Goal: Task Accomplishment & Management: Use online tool/utility

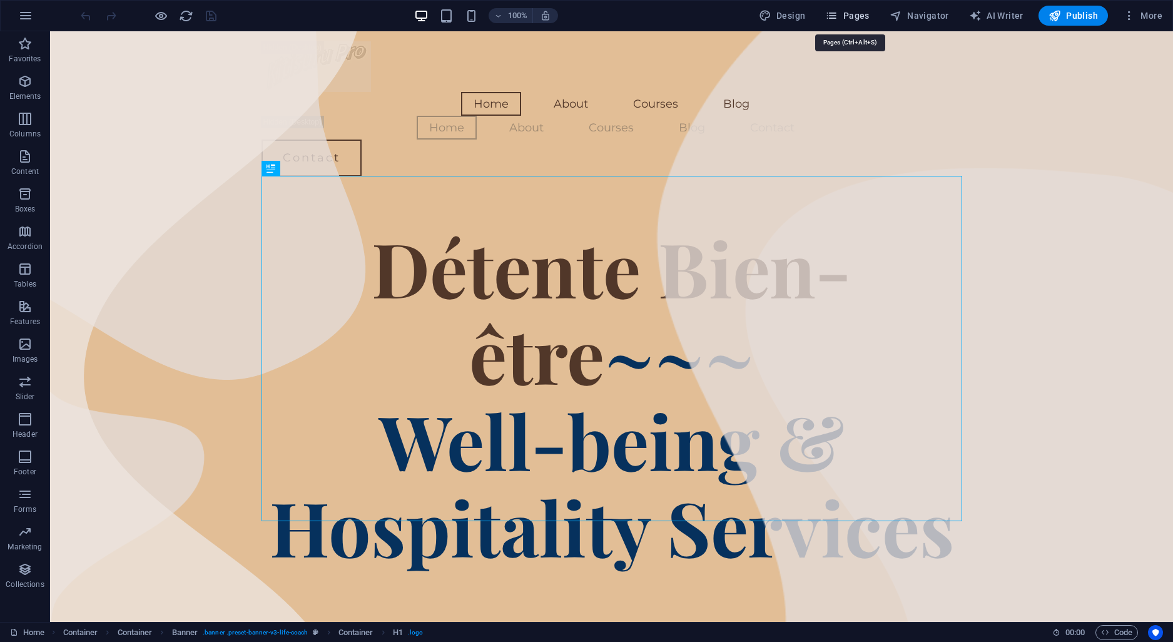
click at [869, 14] on span "Pages" at bounding box center [847, 15] width 44 height 13
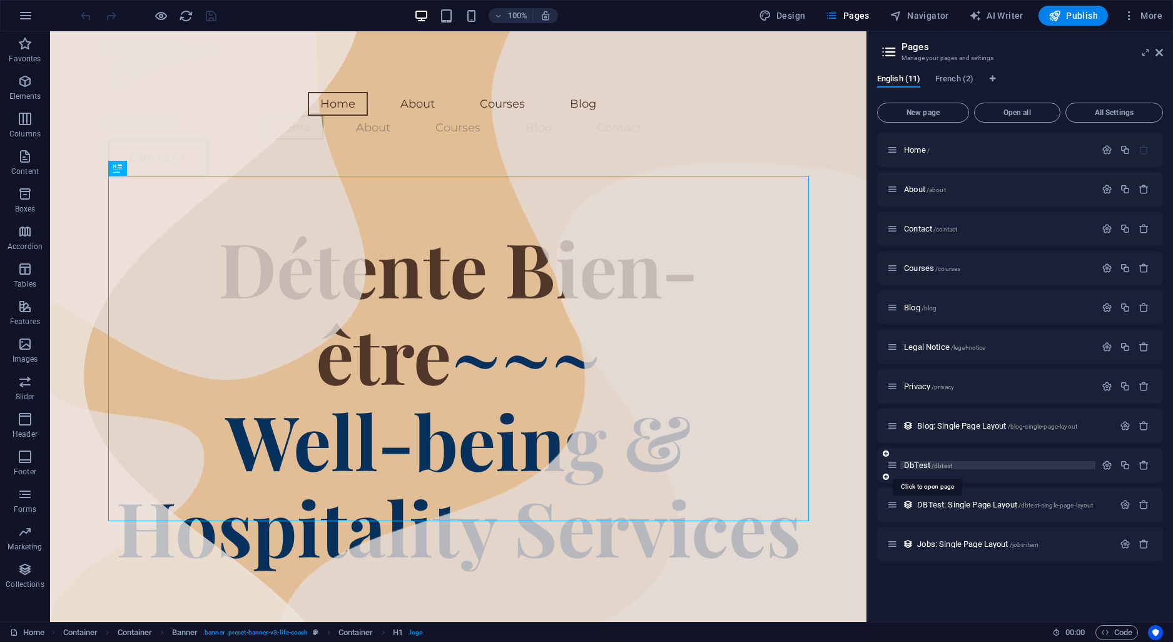
click at [921, 467] on span "DbTest /dbtest" at bounding box center [928, 465] width 48 height 9
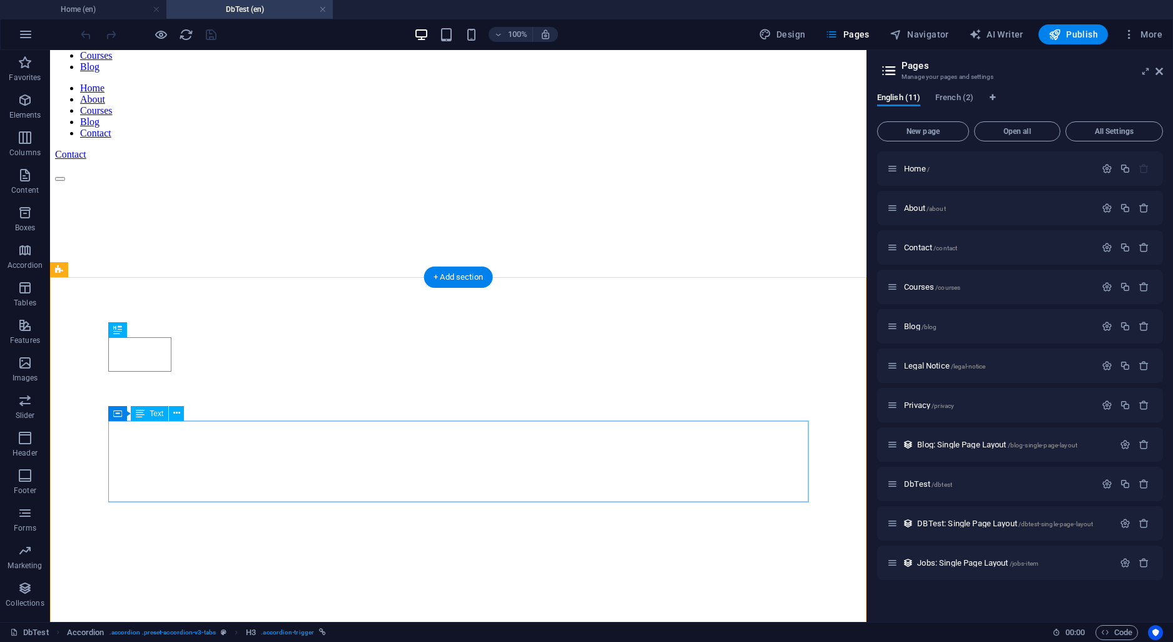
scroll to position [131, 0]
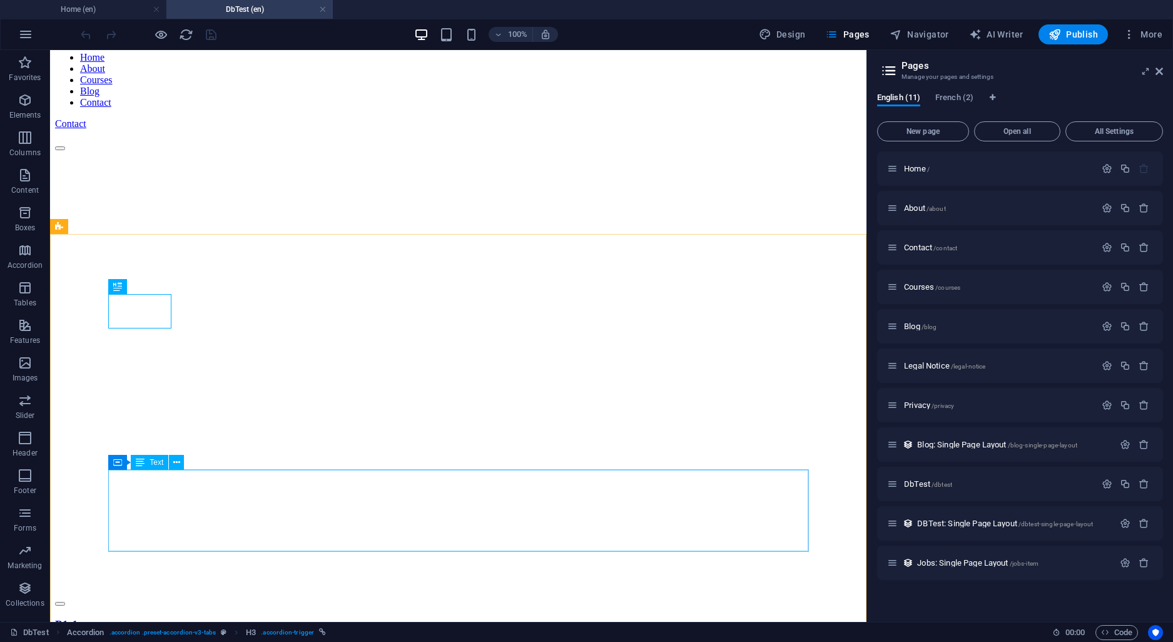
click at [142, 461] on icon at bounding box center [140, 462] width 9 height 15
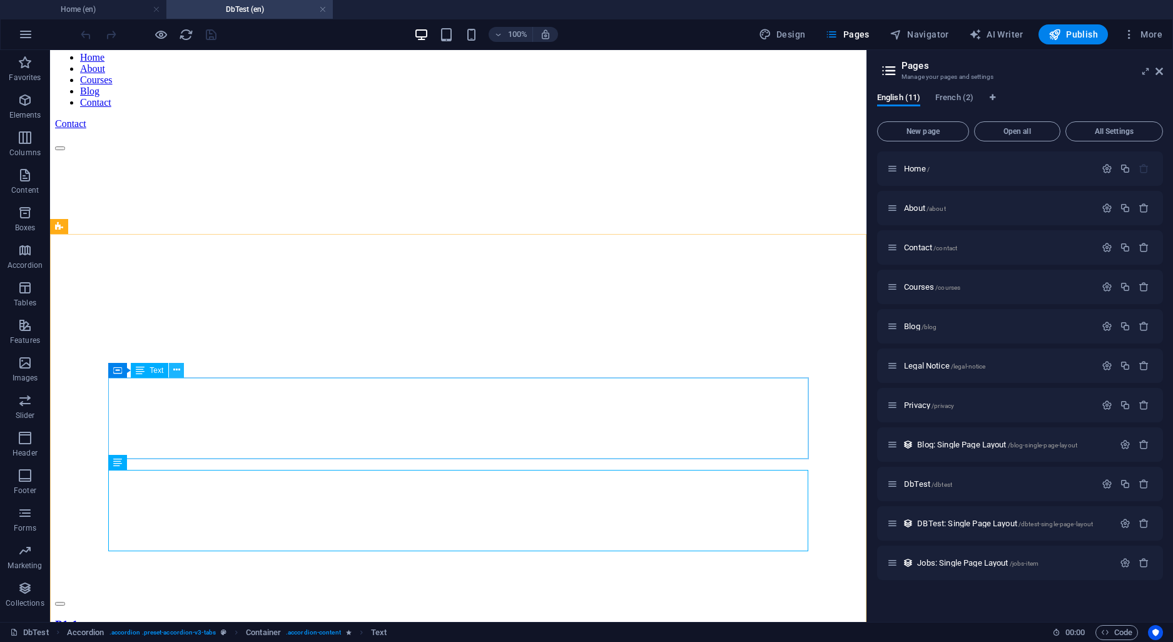
click at [174, 366] on icon at bounding box center [176, 370] width 7 height 13
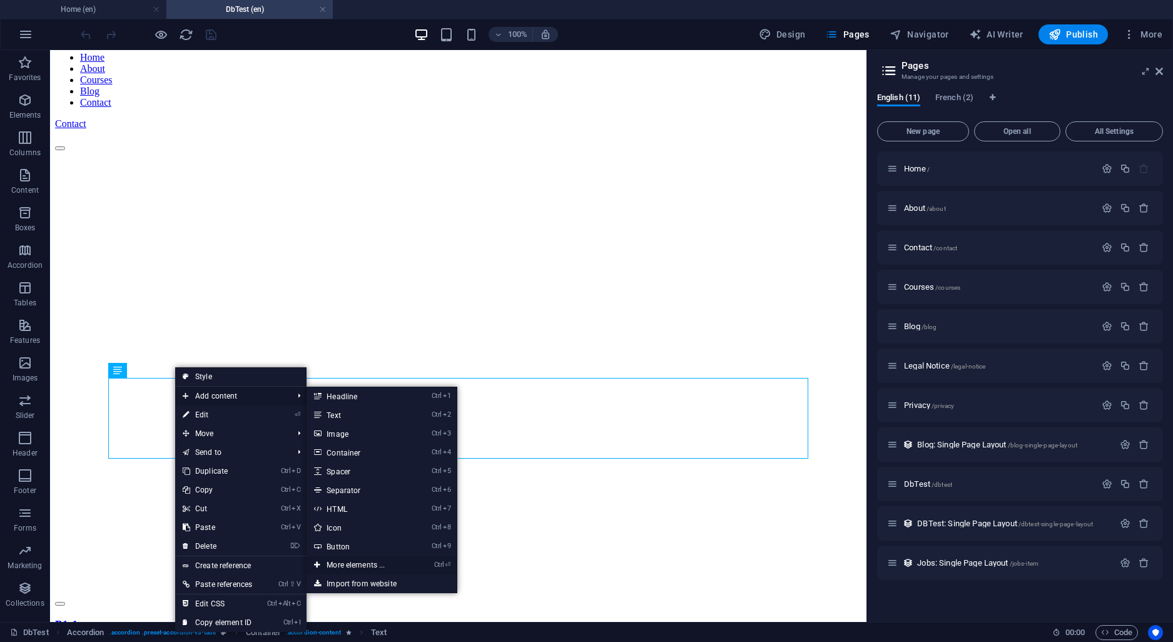
click at [351, 563] on link "Ctrl ⏎ More elements ..." at bounding box center [358, 565] width 103 height 19
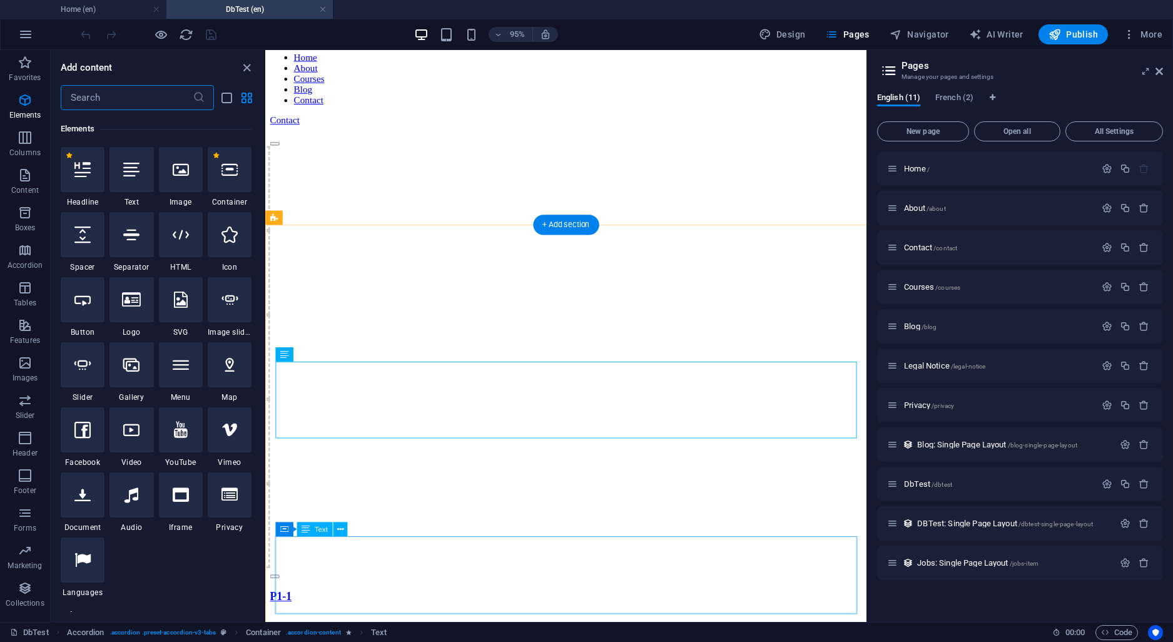
scroll to position [133, 0]
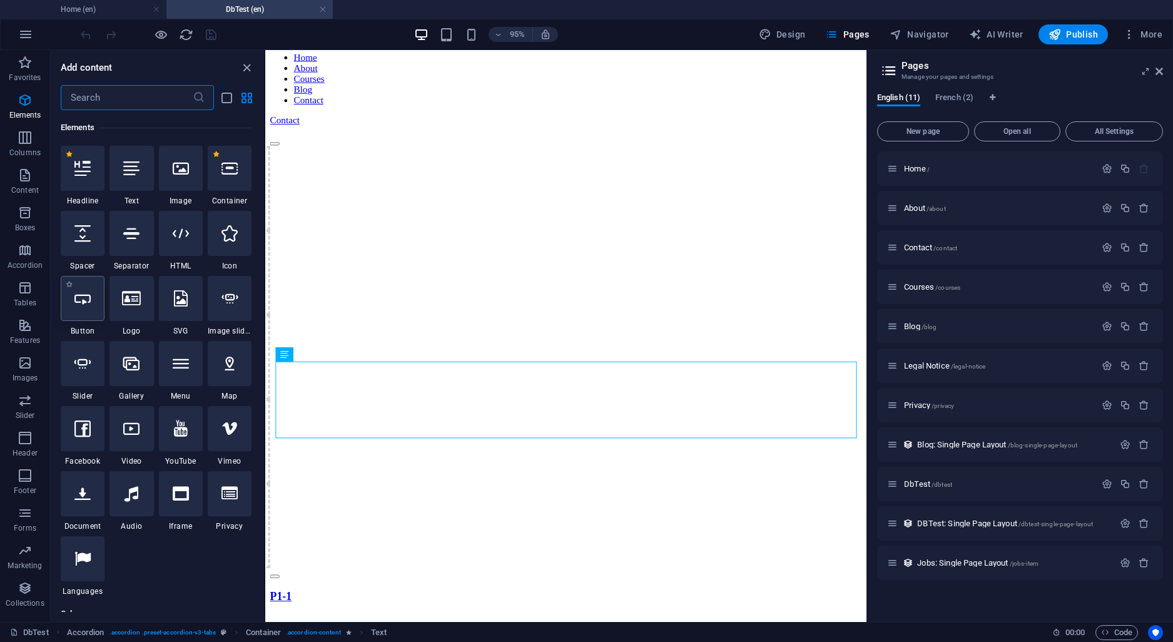
click at [82, 304] on icon at bounding box center [82, 298] width 16 height 16
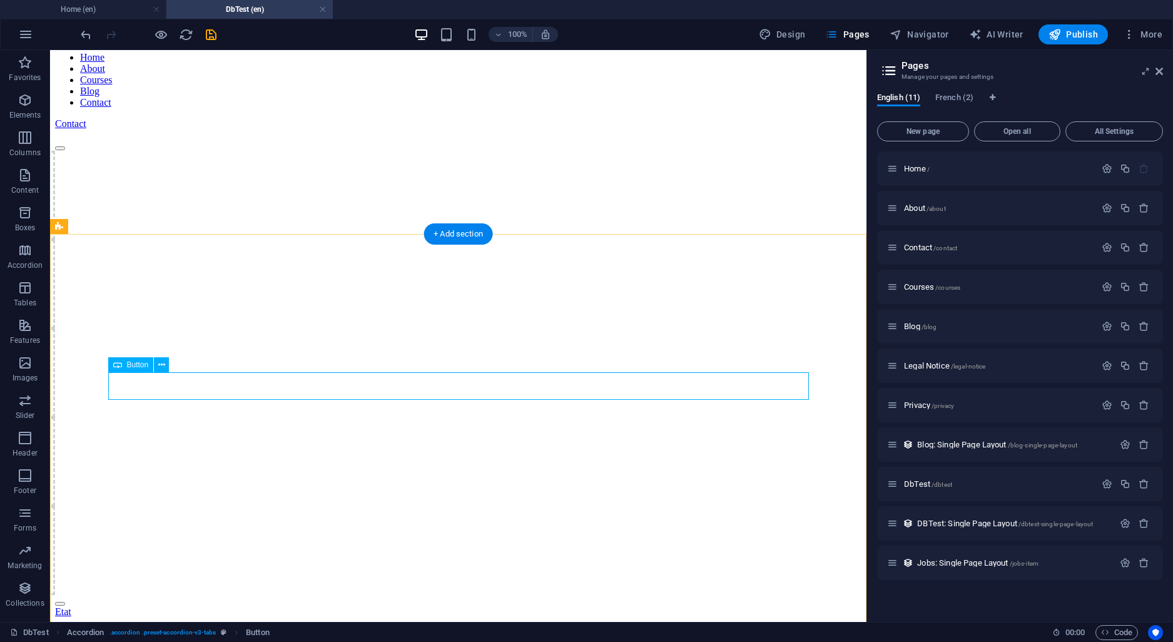
click at [130, 606] on div "Etat" at bounding box center [458, 611] width 807 height 11
click at [163, 366] on icon at bounding box center [161, 365] width 7 height 13
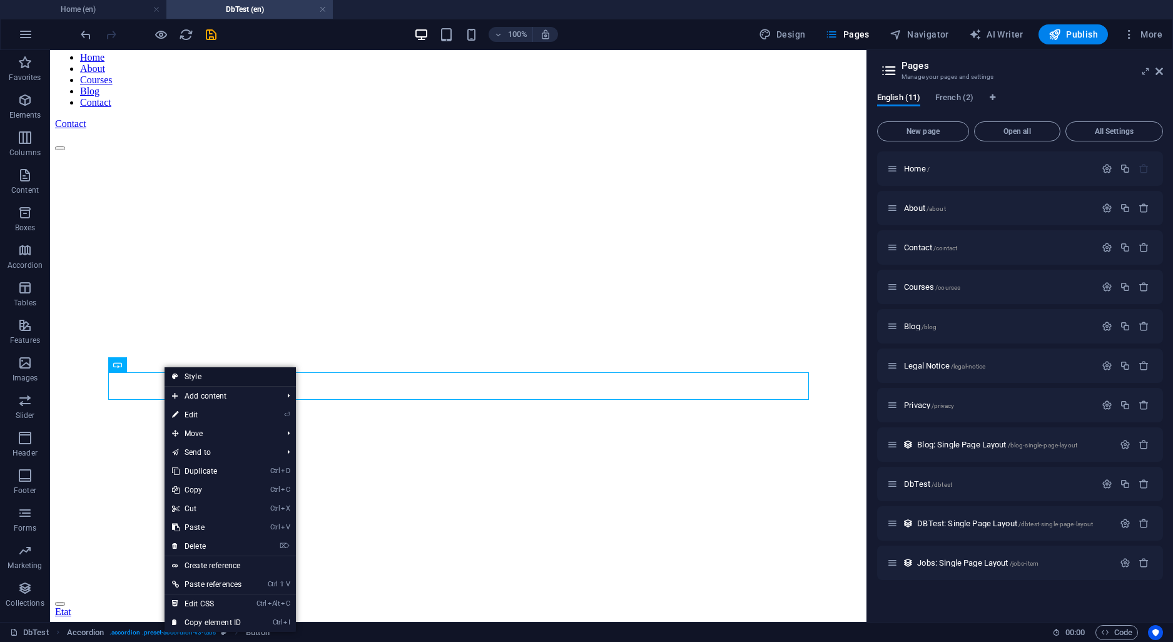
click at [185, 369] on link "Style" at bounding box center [230, 376] width 131 height 19
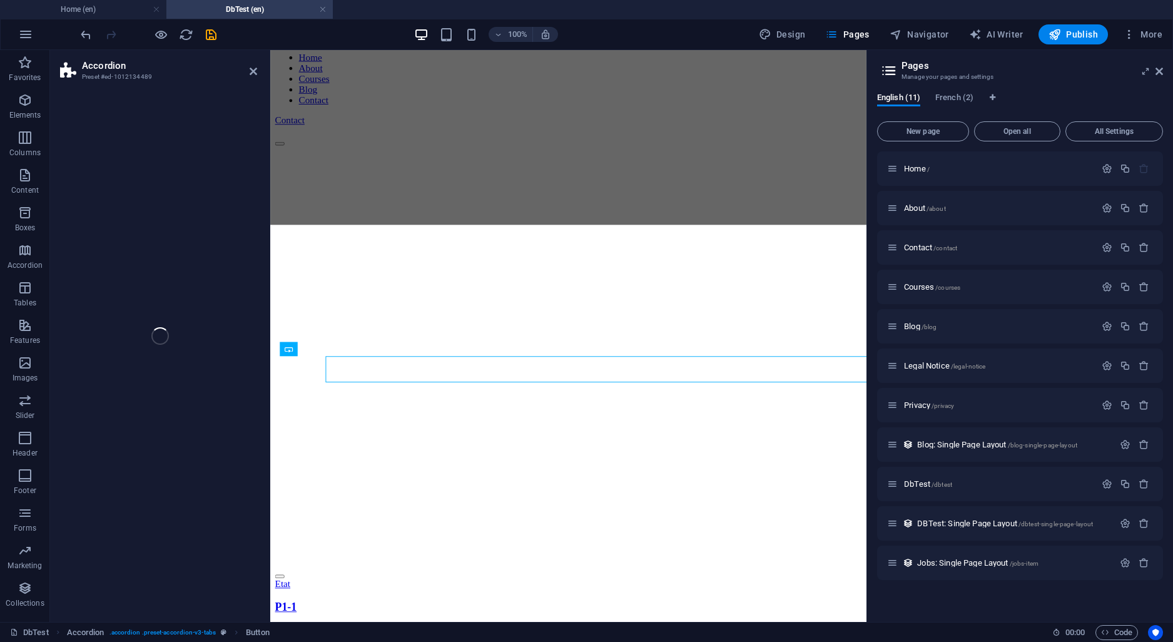
select select "px"
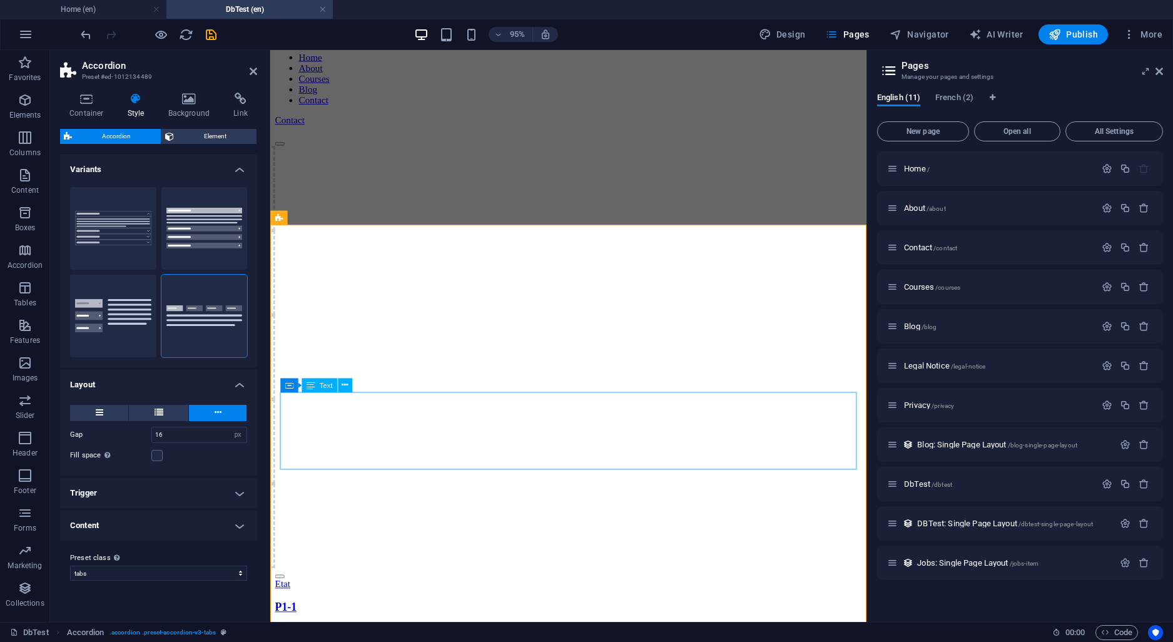
click at [83, 36] on icon "undo" at bounding box center [86, 35] width 14 height 14
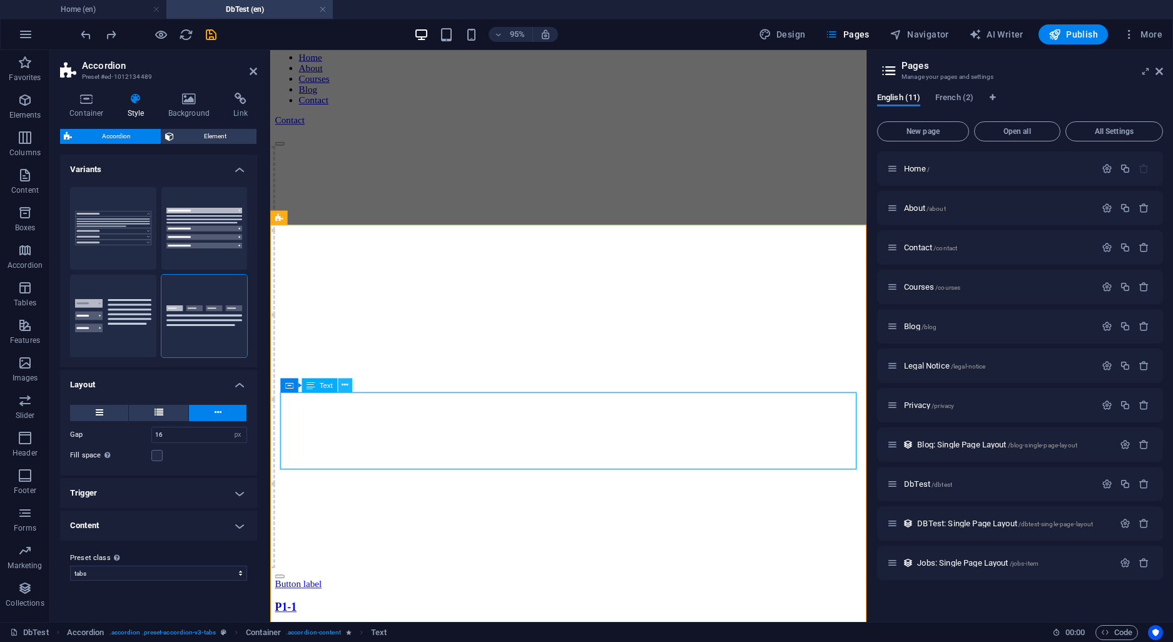
click at [347, 385] on icon at bounding box center [345, 385] width 6 height 13
click at [253, 65] on h2 "Accordion" at bounding box center [169, 65] width 175 height 11
click at [250, 74] on icon at bounding box center [254, 71] width 8 height 10
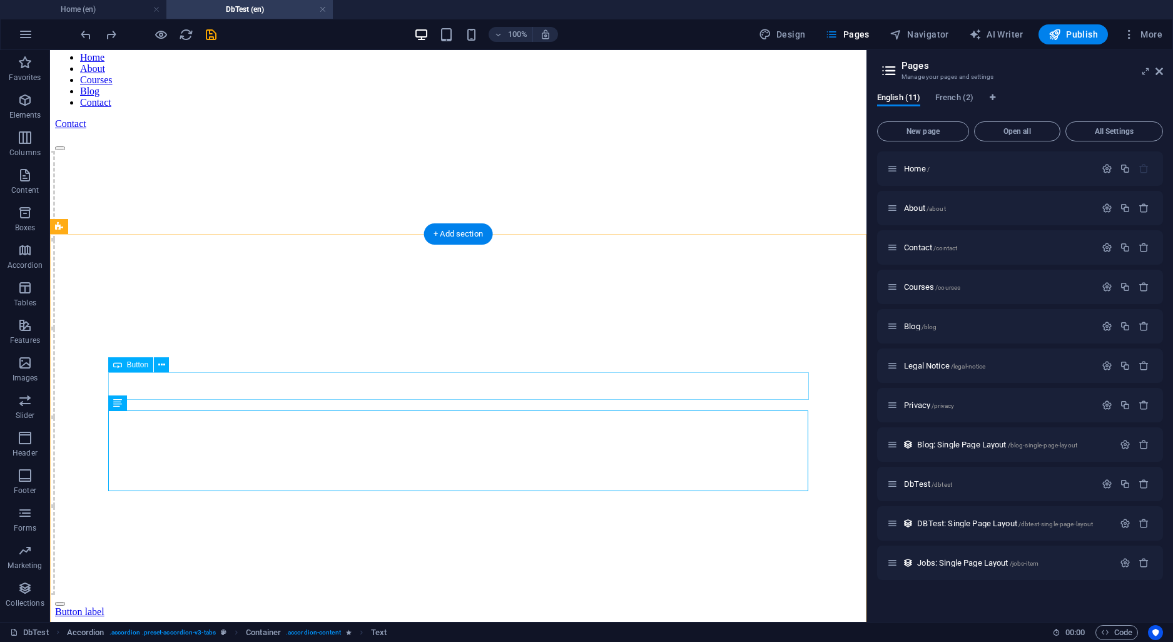
click at [141, 606] on div "Button label" at bounding box center [458, 611] width 807 height 11
